Goal: Information Seeking & Learning: Check status

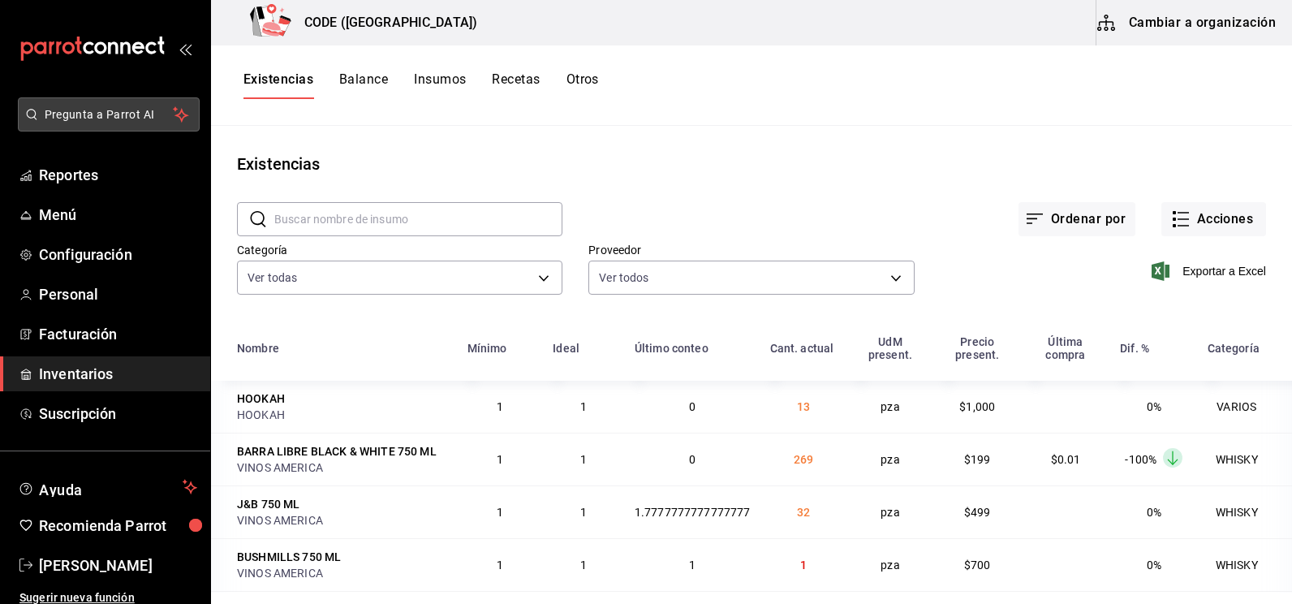
click at [118, 106] on span "Pregunta a Parrot AI" at bounding box center [109, 114] width 129 height 17
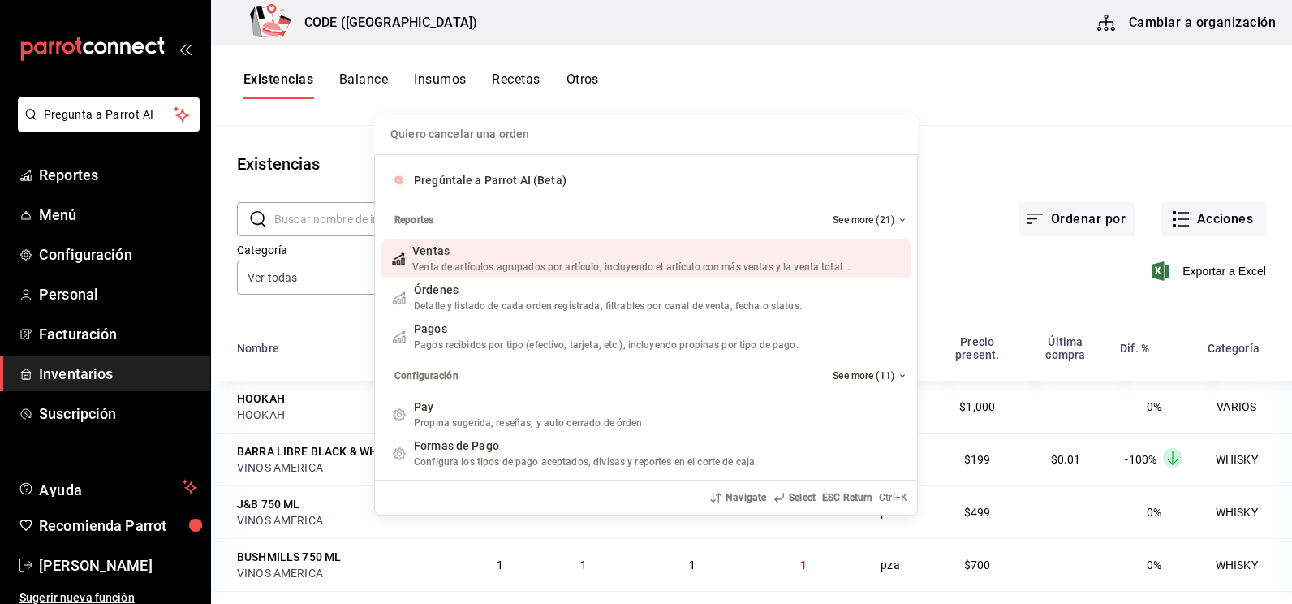
click at [84, 170] on div "Quiero cancelar una orden Pregúntale a Parrot AI (Beta) Reportes See more (21) …" at bounding box center [646, 302] width 1292 height 604
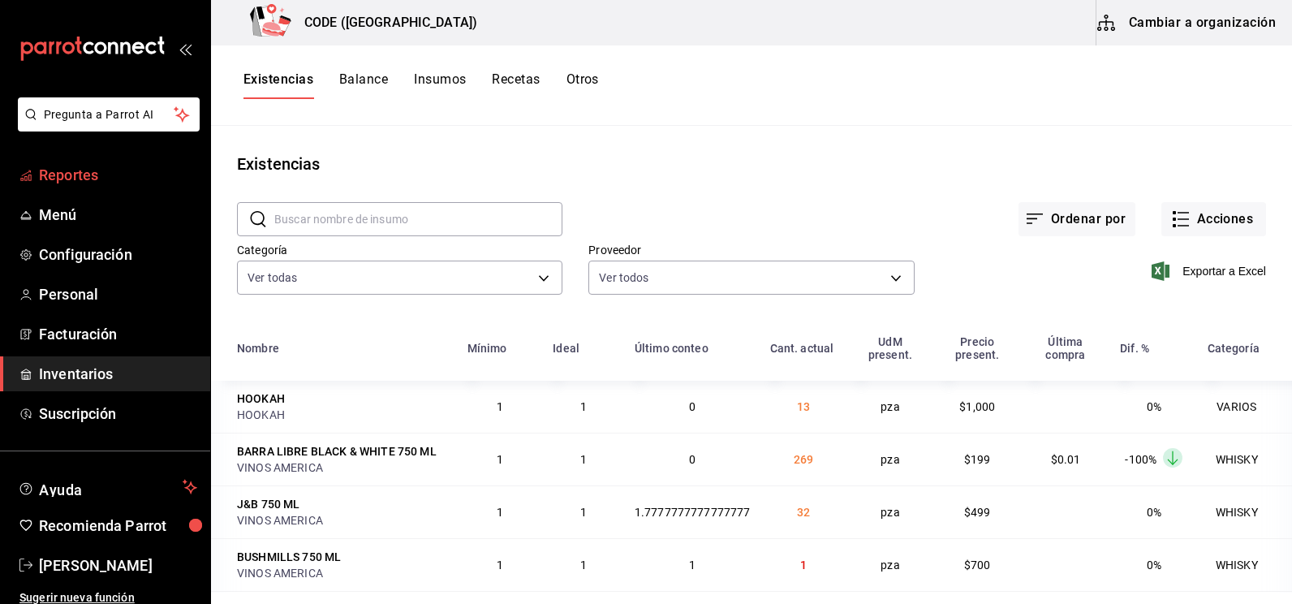
click at [110, 162] on link "Reportes" at bounding box center [105, 174] width 210 height 35
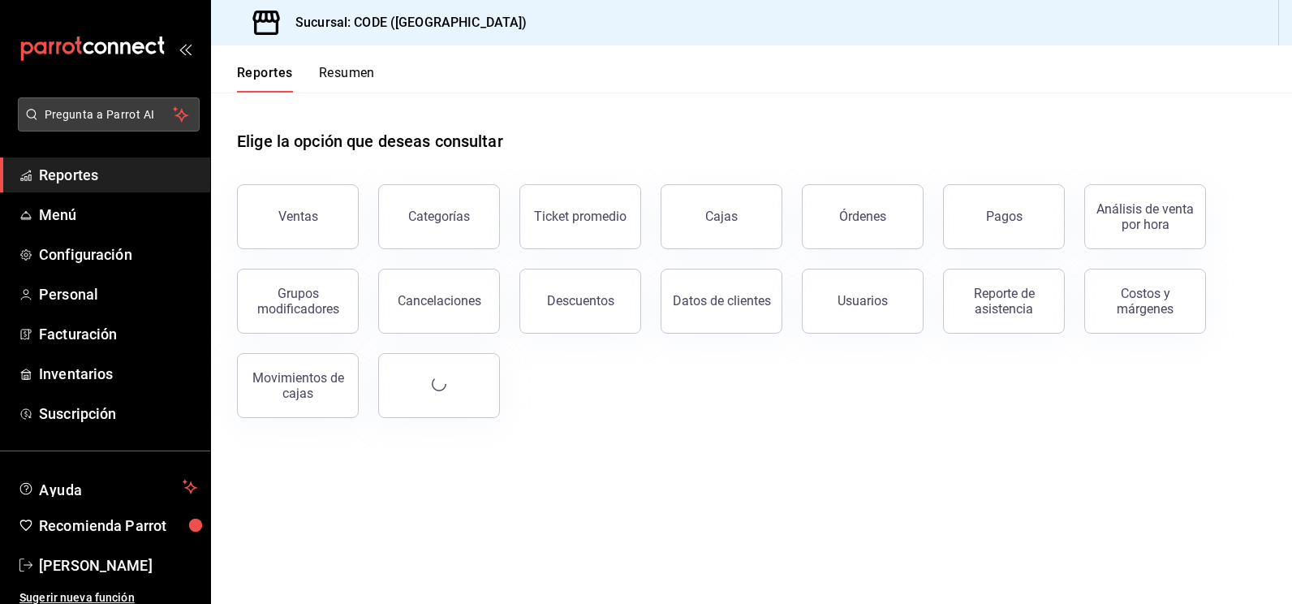
click at [105, 115] on span "Pregunta a Parrot AI" at bounding box center [109, 114] width 129 height 17
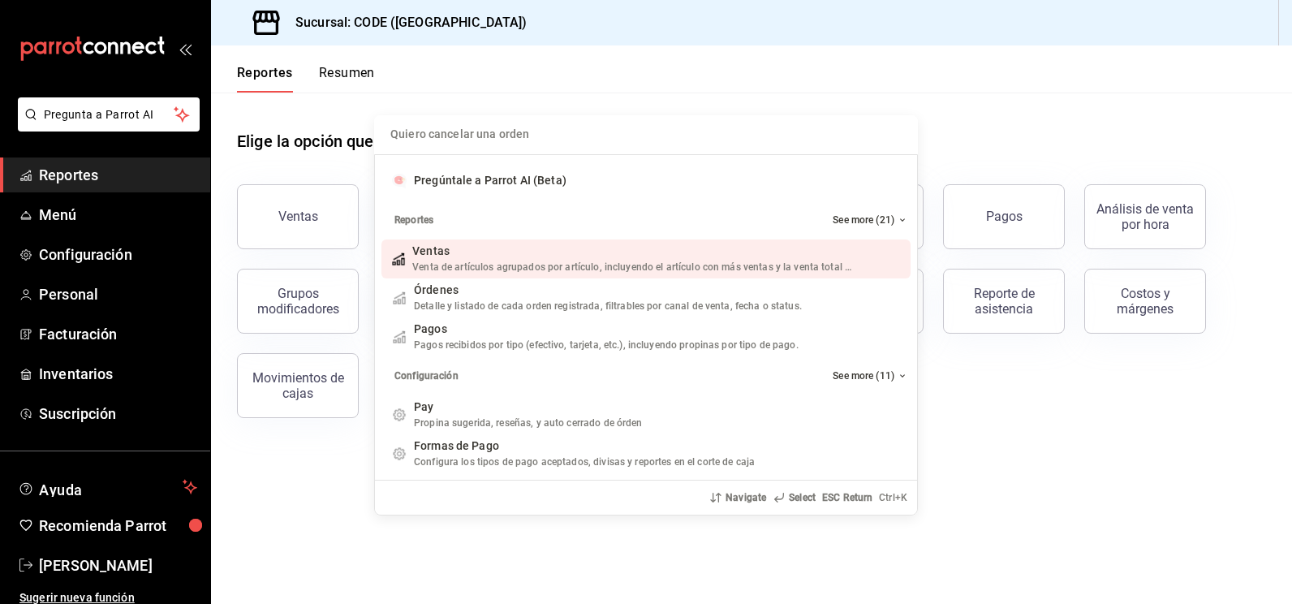
click at [100, 176] on div "Quiero cancelar una orden Pregúntale a Parrot AI (Beta) Reportes See more (21) …" at bounding box center [646, 302] width 1292 height 604
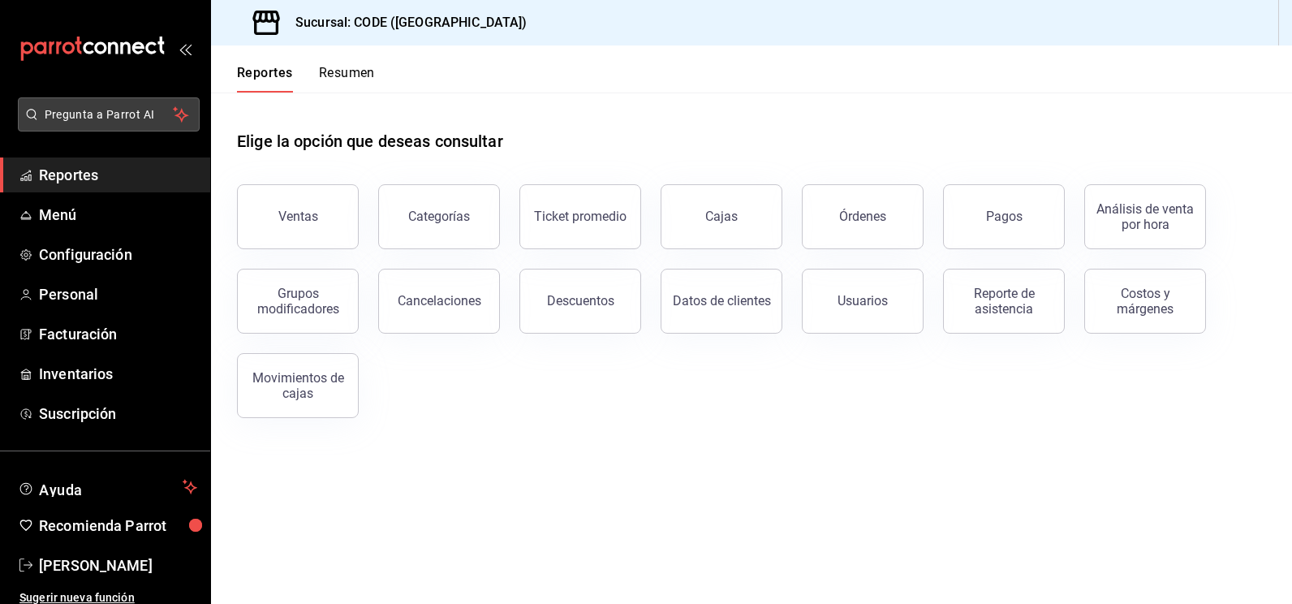
click at [98, 123] on span "Pregunta a Parrot AI" at bounding box center [109, 114] width 129 height 17
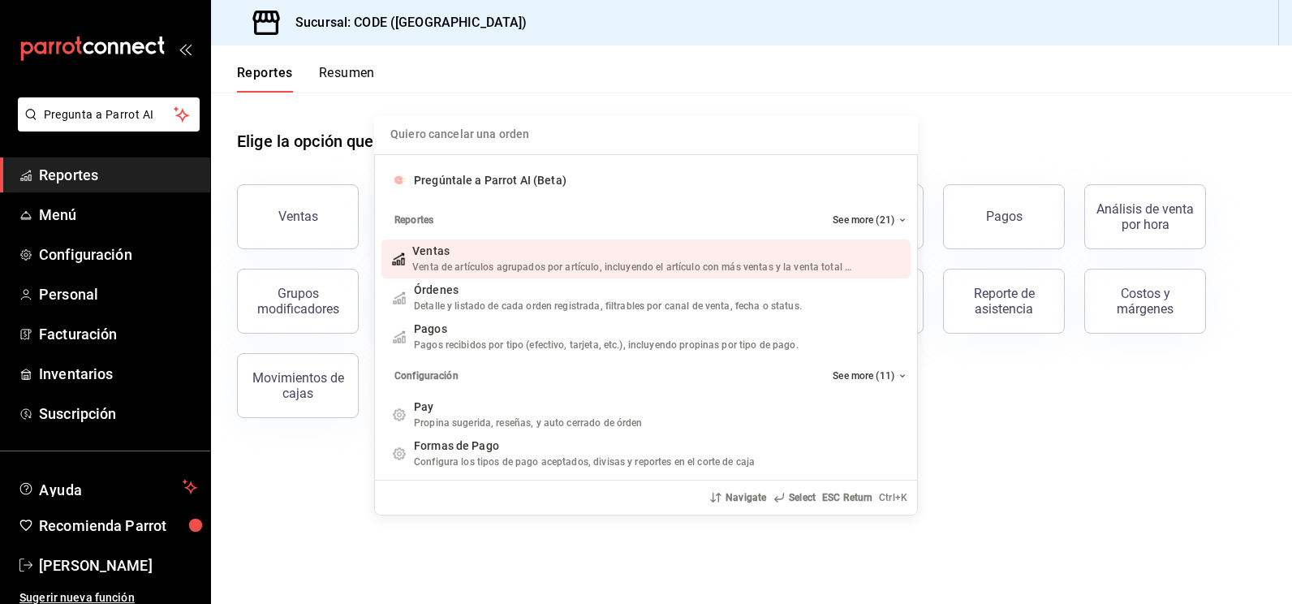
click at [454, 256] on div "Ventas" at bounding box center [632, 251] width 441 height 17
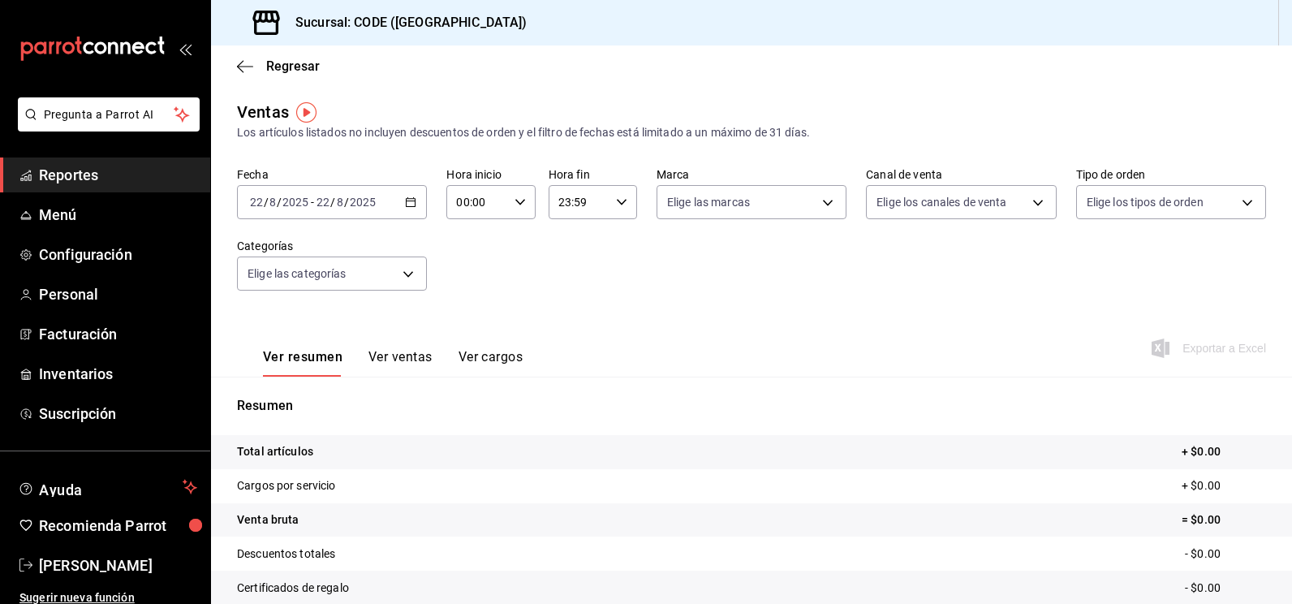
click at [510, 299] on div "Fecha [DATE] [DATE] - [DATE] [DATE] Hora inicio 00:00 Hora inicio Hora fin 23:5…" at bounding box center [751, 238] width 1029 height 143
click at [252, 68] on icon "button" at bounding box center [245, 66] width 16 height 15
